Goal: Information Seeking & Learning: Find specific fact

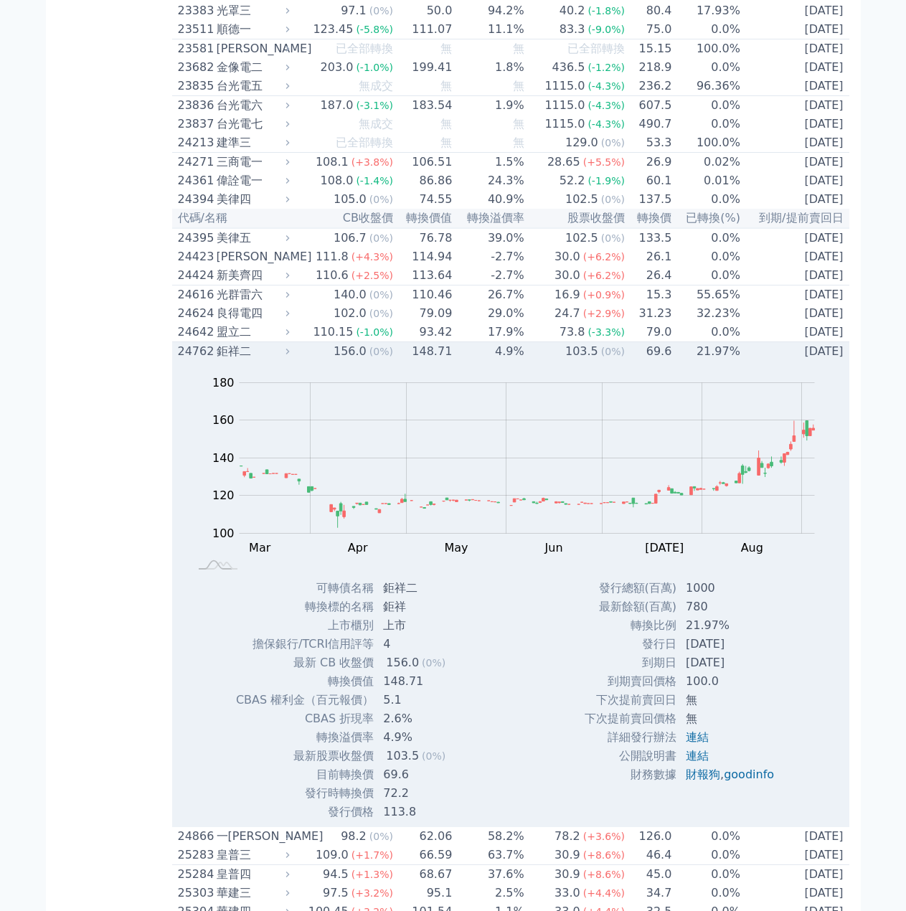
scroll to position [1608, 0]
click at [194, 360] on div "24762" at bounding box center [195, 351] width 35 height 17
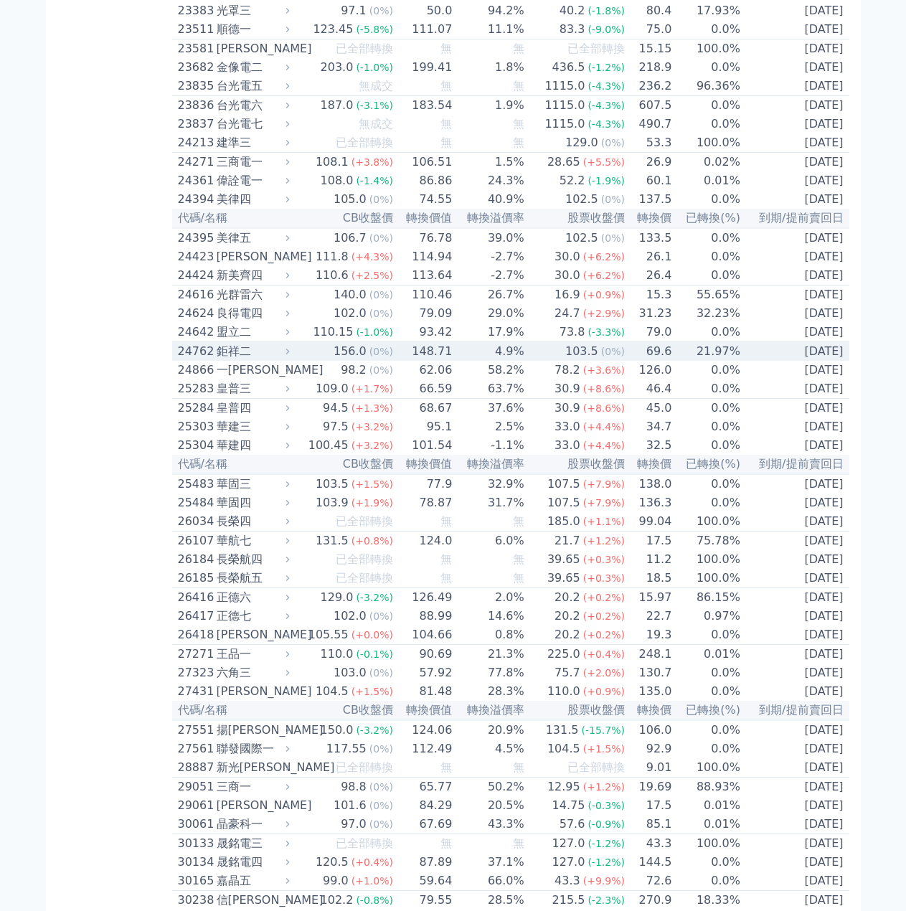
drag, startPoint x: 179, startPoint y: 456, endPoint x: 845, endPoint y: 452, distance: 666.2
click at [845, 361] on tr "24762 鉅祥二 156.0 (0%) 148.71 4.9% 103.5 (0%) 69.6 21.97% [DATE]" at bounding box center [510, 351] width 677 height 19
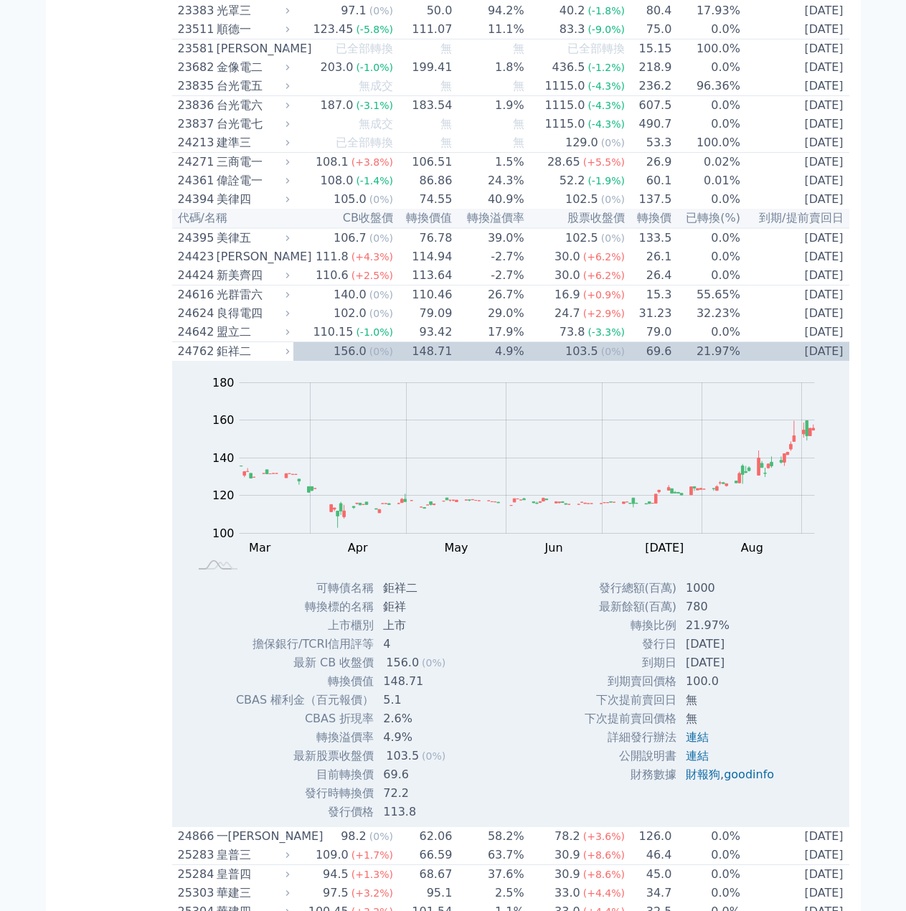
copy tr "24762 鉅祥二 156.0 (0%) 148.71 4.9% 103.5 (0%) 69.6 21.97% [DATE]"
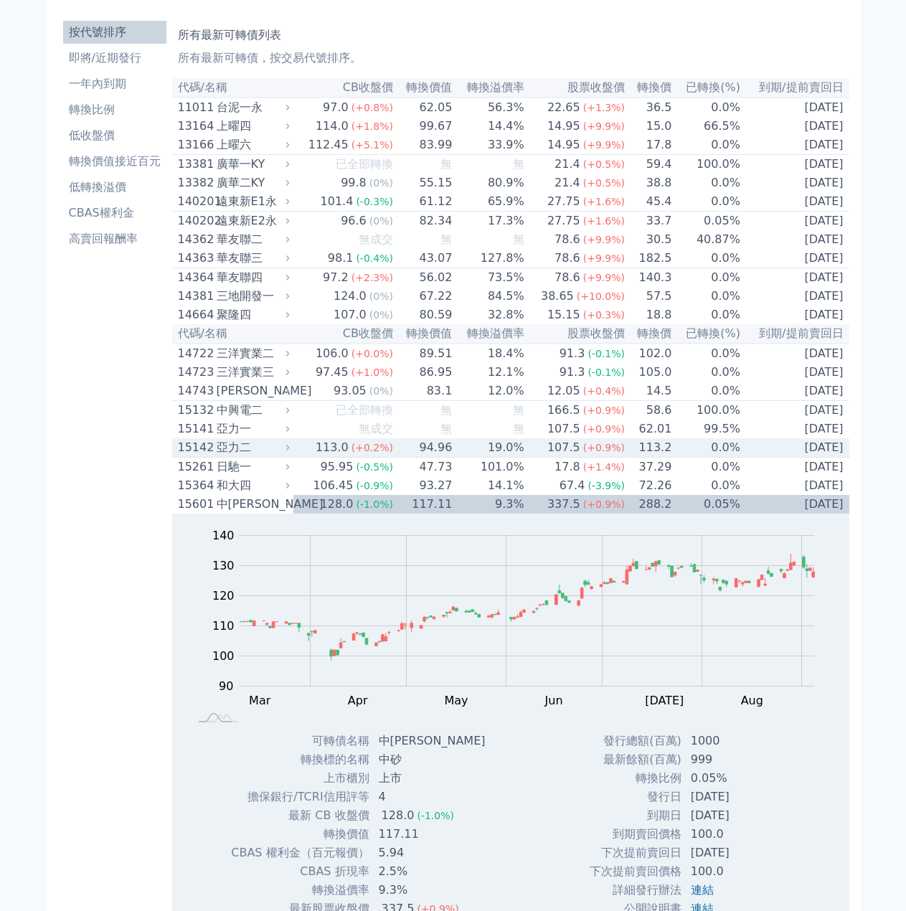
click at [731, 458] on td "0.0%" at bounding box center [706, 447] width 69 height 19
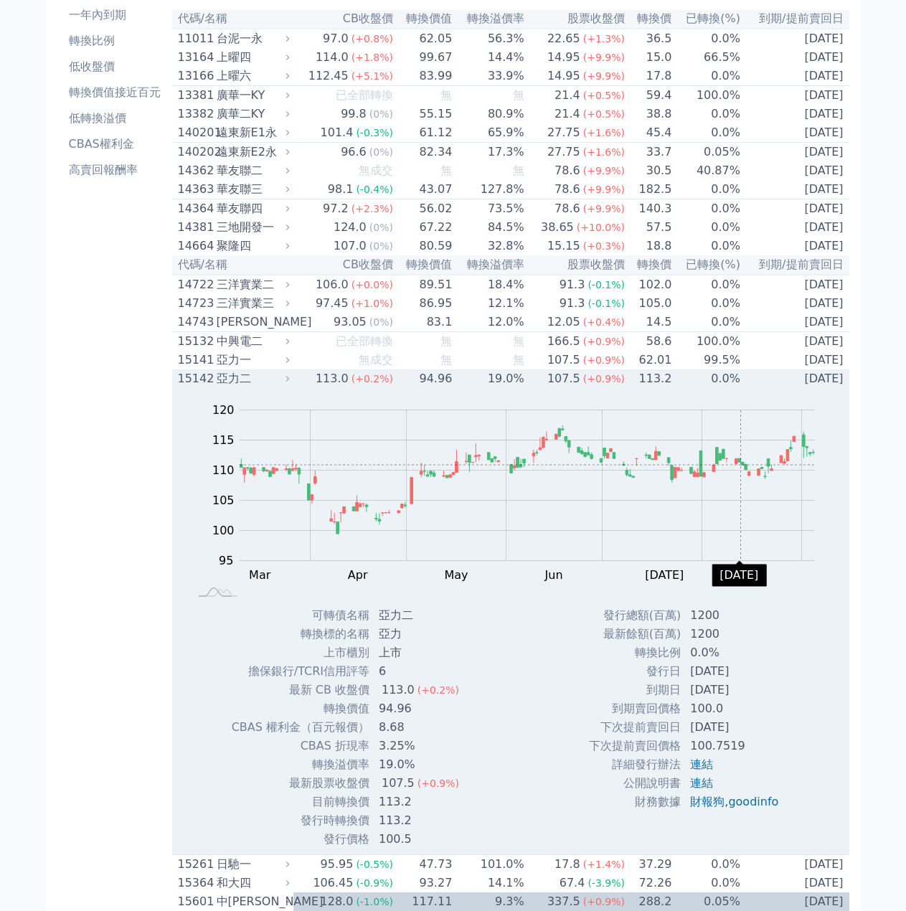
scroll to position [114, 0]
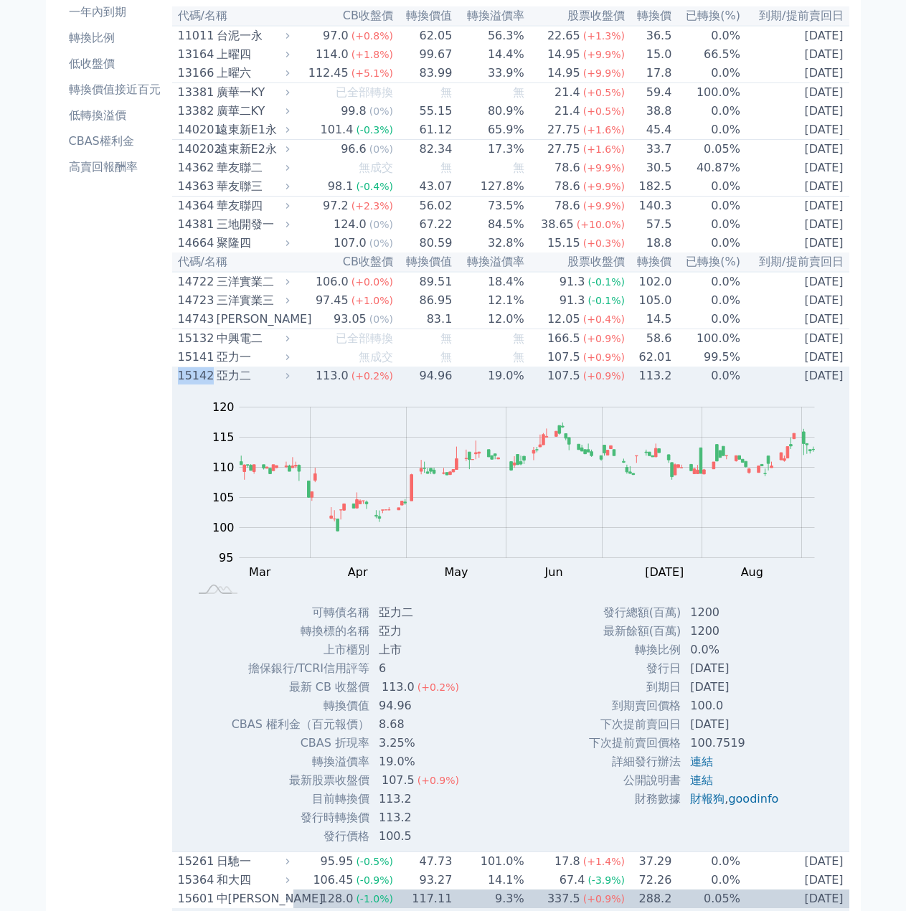
drag, startPoint x: 174, startPoint y: 408, endPoint x: 214, endPoint y: 406, distance: 40.9
click at [214, 385] on td "15142 亞力二" at bounding box center [232, 375] width 121 height 19
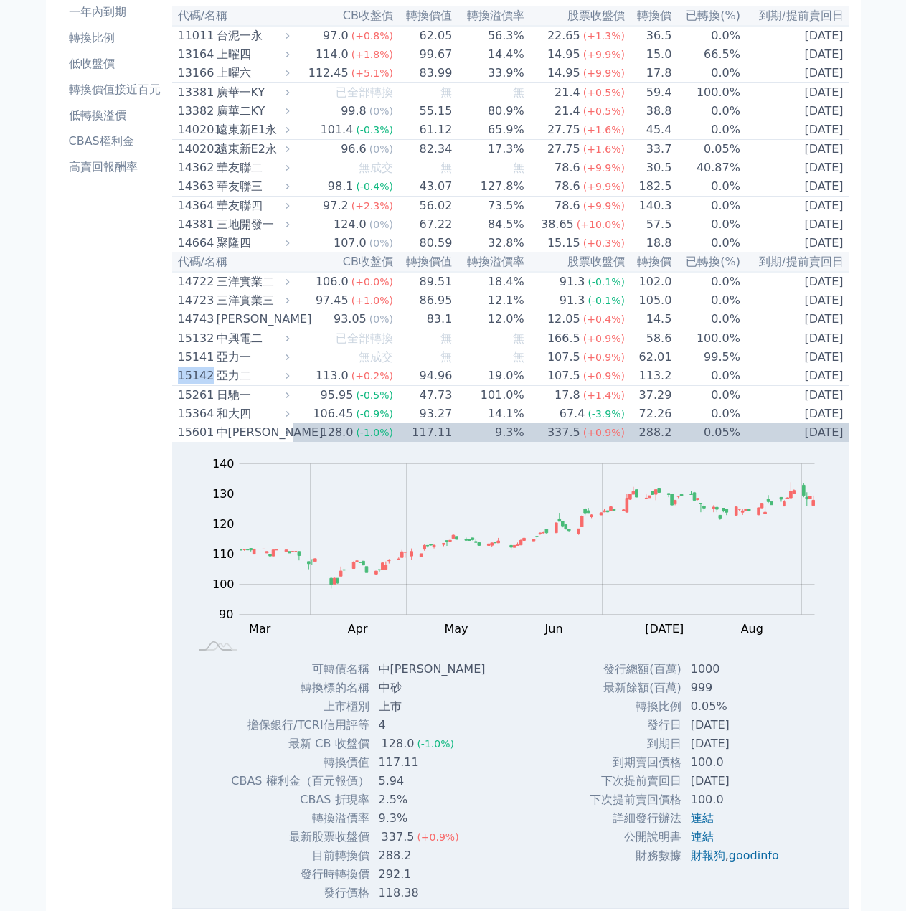
copy div "15142"
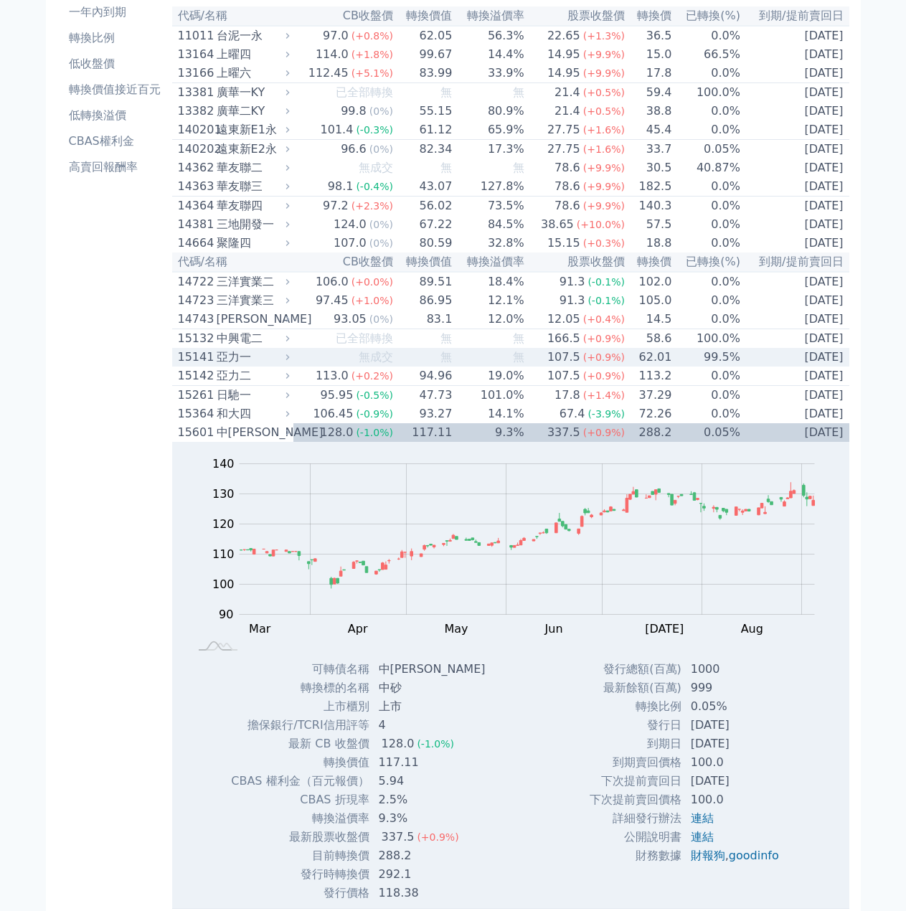
click at [673, 386] on td "0.0%" at bounding box center [706, 375] width 69 height 19
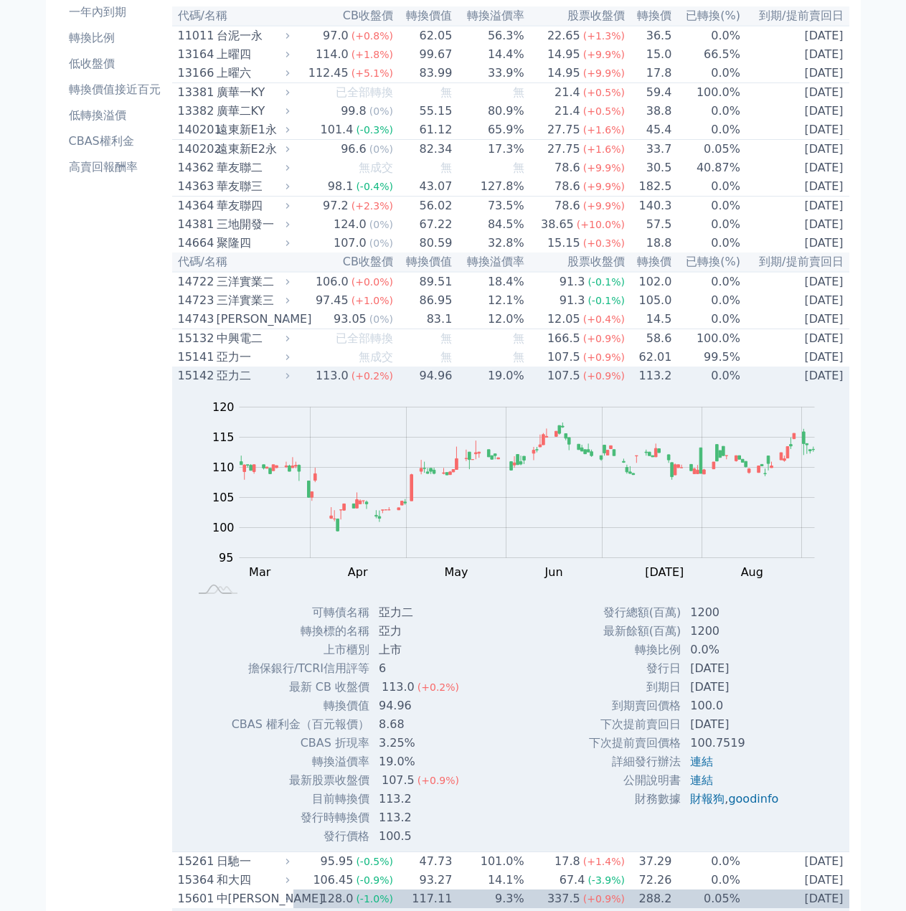
drag, startPoint x: 687, startPoint y: 698, endPoint x: 780, endPoint y: 701, distance: 93.3
click at [780, 678] on td "[DATE]" at bounding box center [735, 668] width 108 height 19
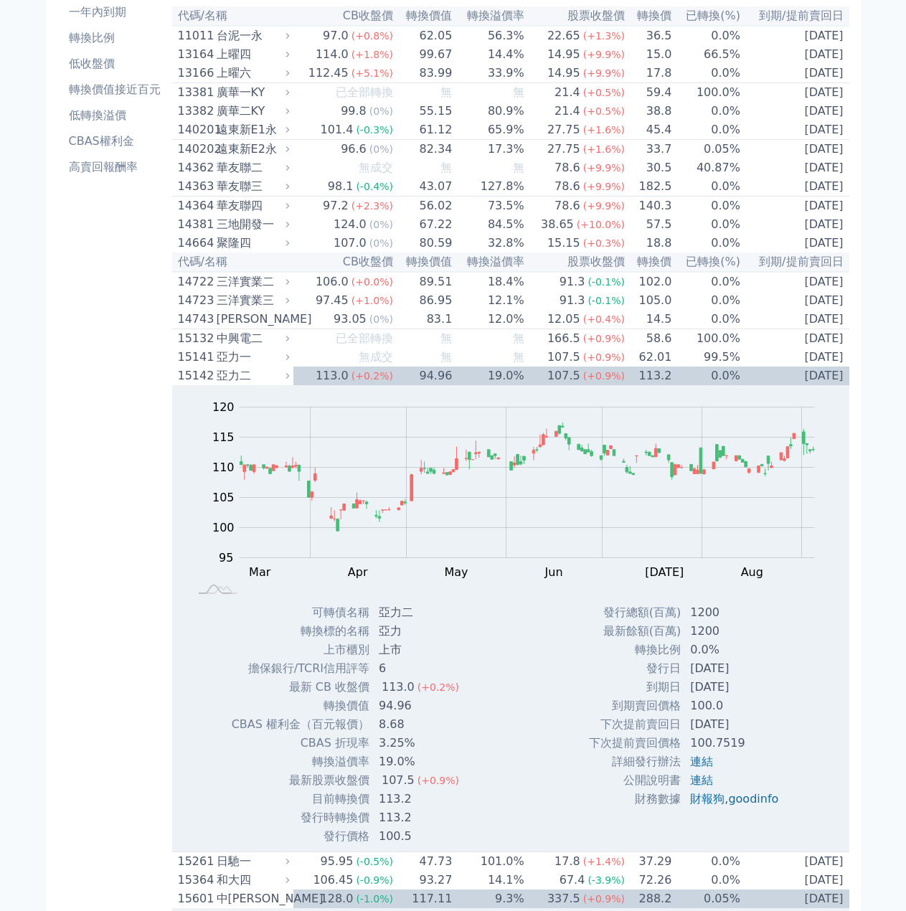
copy td "[DATE]"
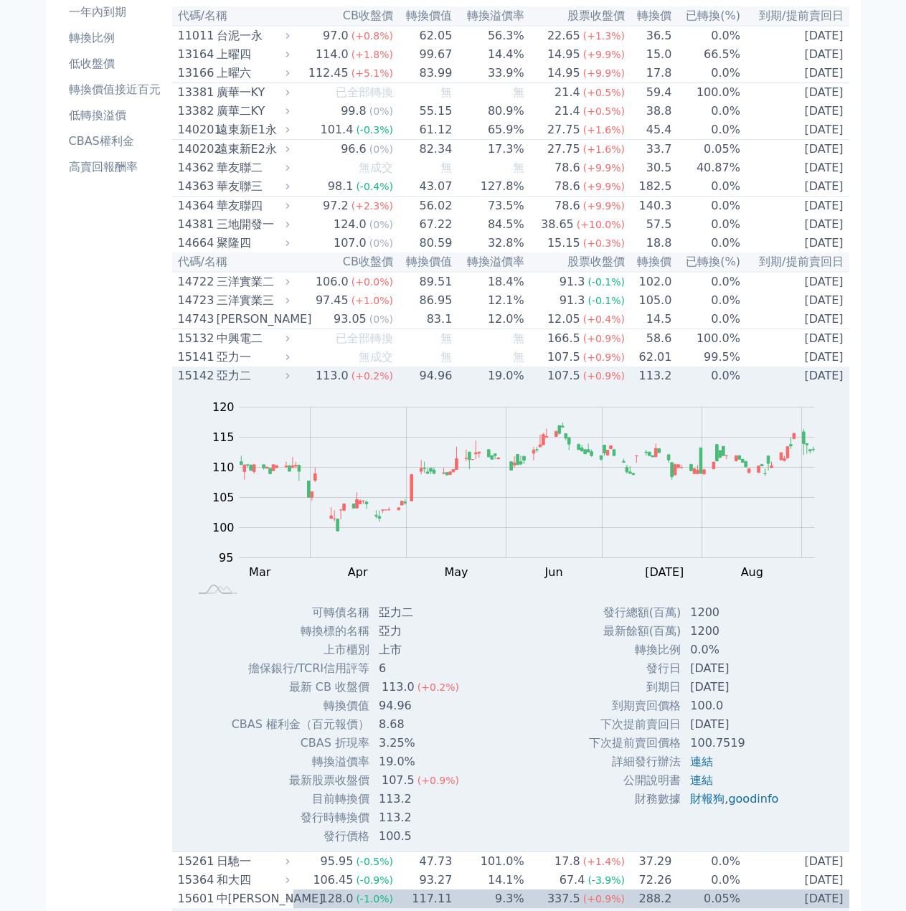
drag, startPoint x: 689, startPoint y: 717, endPoint x: 774, endPoint y: 713, distance: 84.7
click at [774, 696] on td "[DATE]" at bounding box center [735, 687] width 108 height 19
copy td "[DATE]"
click at [698, 696] on td "[DATE]" at bounding box center [735, 687] width 108 height 19
drag, startPoint x: 685, startPoint y: 719, endPoint x: 878, endPoint y: 682, distance: 197.1
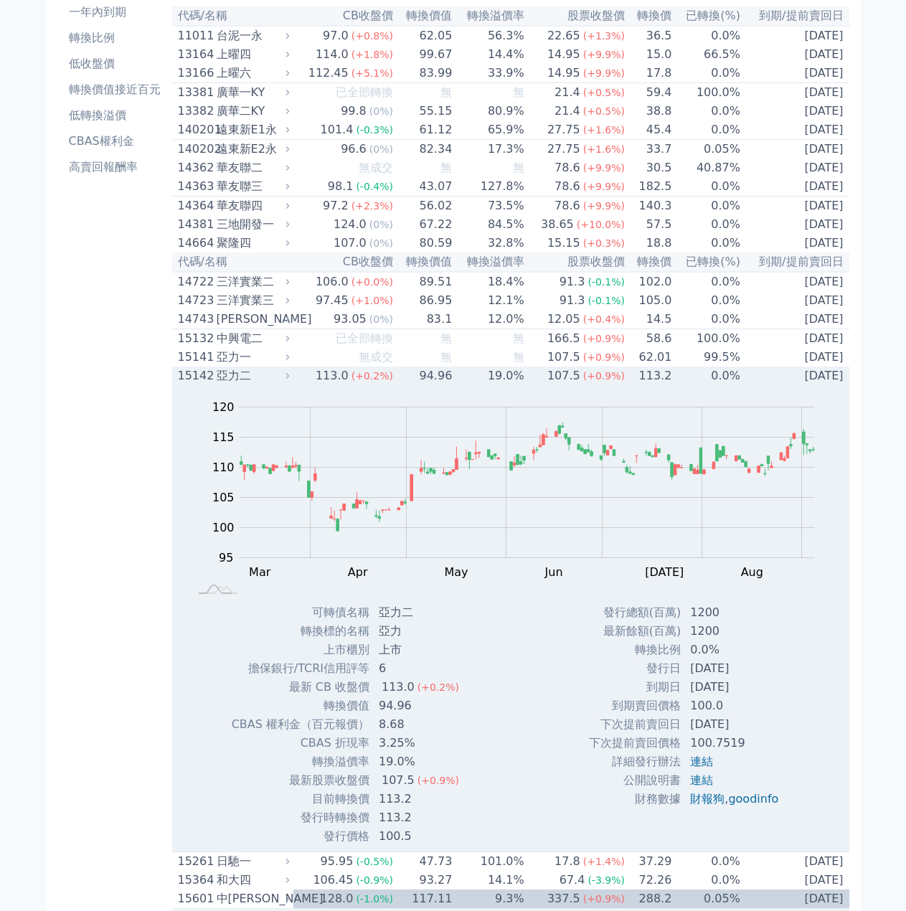
click at [763, 696] on td "[DATE]" at bounding box center [735, 687] width 108 height 19
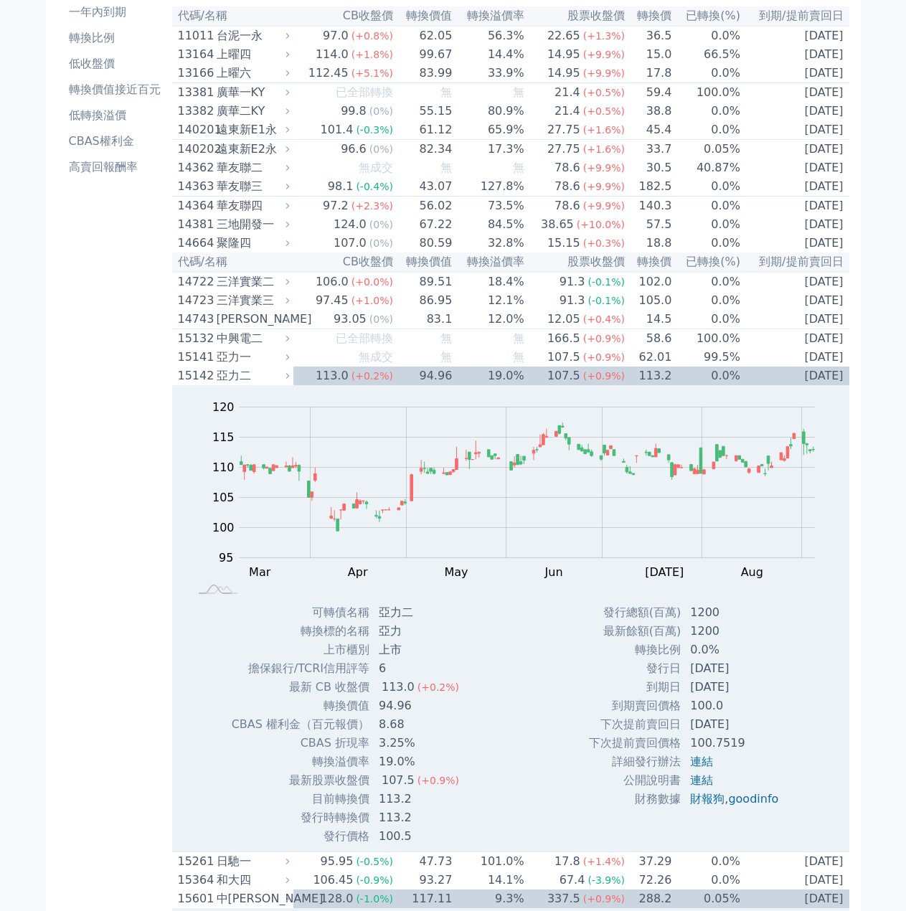
copy td "[DATE]"
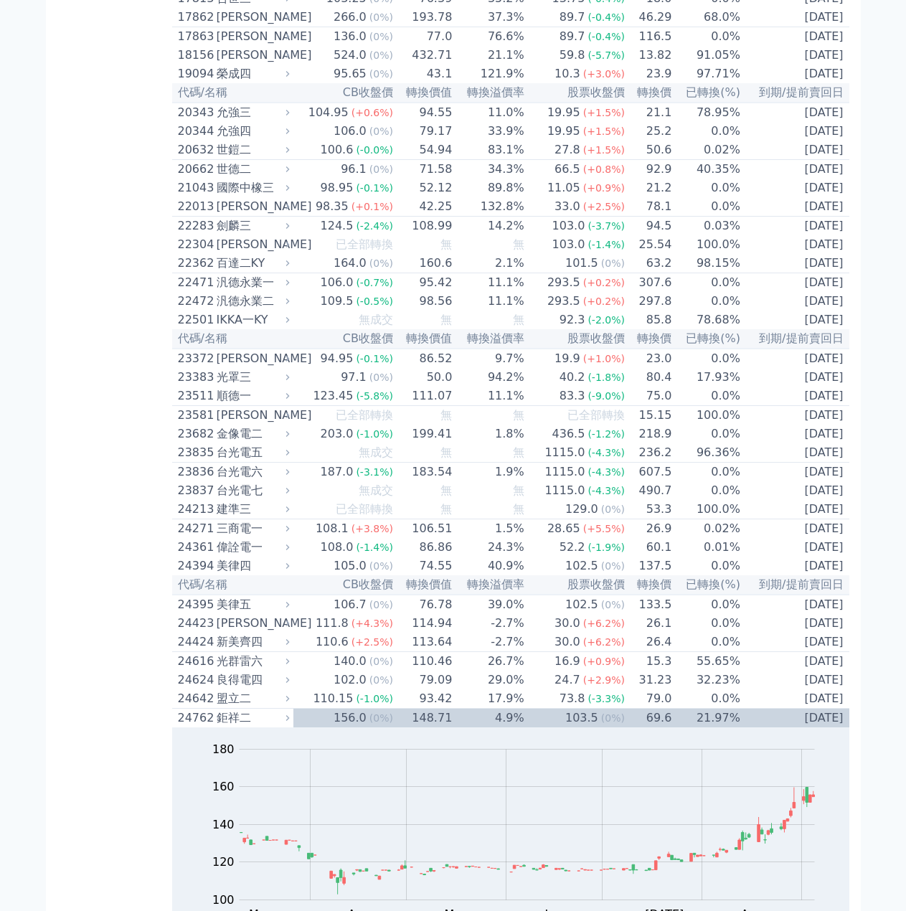
scroll to position [8418, 0]
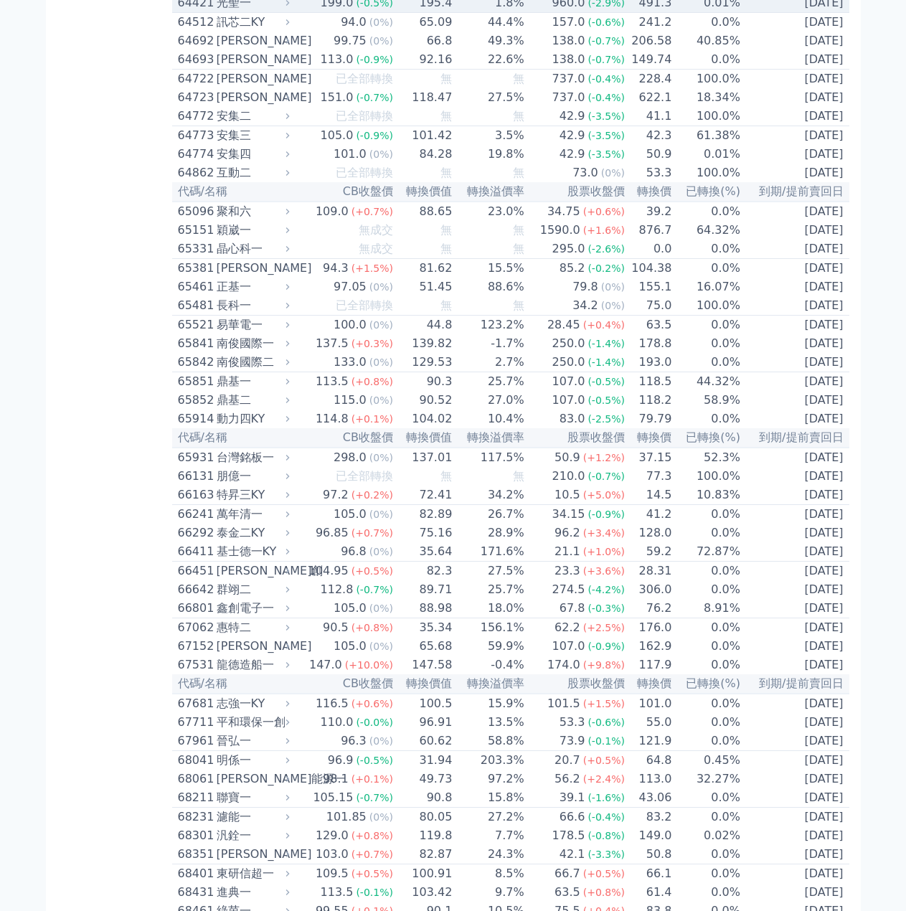
drag, startPoint x: 174, startPoint y: 455, endPoint x: 845, endPoint y: 454, distance: 671.2
click at [845, 13] on tr "64421 光聖一 199.0 (-0.5%) 195.4 1.8% 960.0 (-2.9%) 491.3 0.01% [DATE]" at bounding box center [510, 3] width 677 height 19
copy tr "64421 光聖一 199.0 (-0.5%) 195.4 1.8% 960.0 (-2.9%) 491.3 0.01% [DATE]"
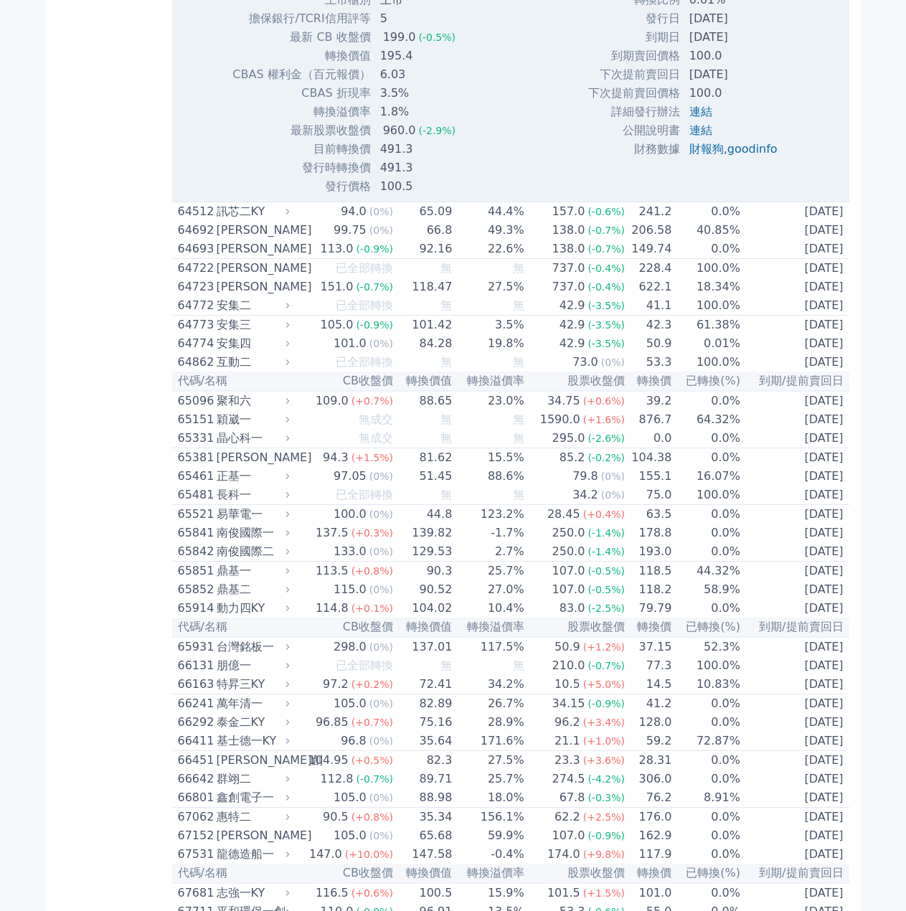
scroll to position [8705, 0]
